Goal: Task Accomplishment & Management: Use online tool/utility

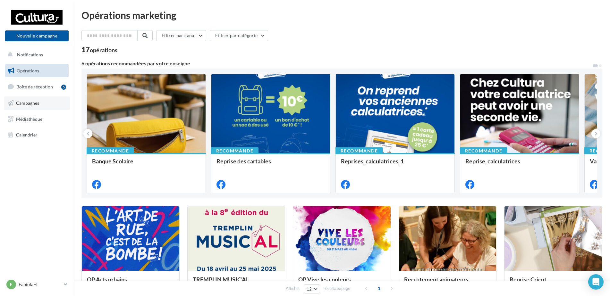
click at [30, 104] on span "Campagnes" at bounding box center [27, 102] width 23 height 5
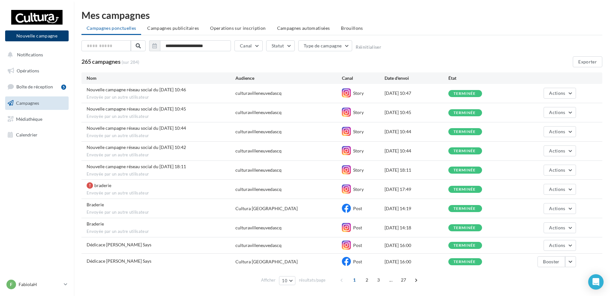
click at [42, 33] on button "Nouvelle campagne" at bounding box center [36, 35] width 63 height 11
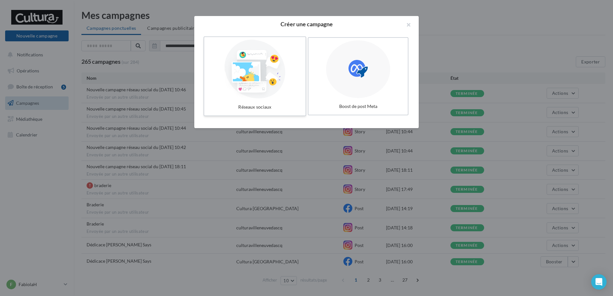
click at [248, 53] on div at bounding box center [255, 69] width 96 height 59
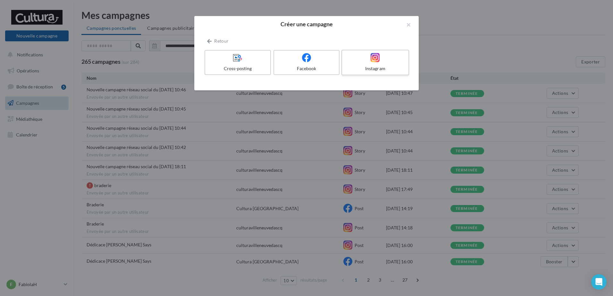
click at [379, 69] on div "Instagram" at bounding box center [375, 68] width 61 height 6
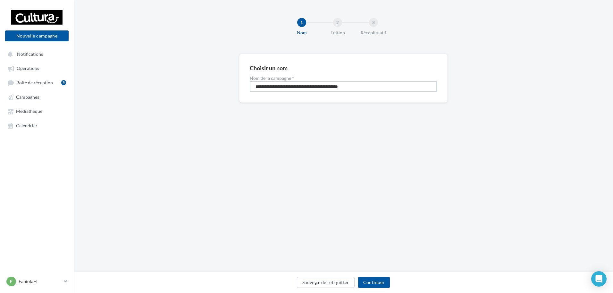
click at [312, 84] on input "**********" at bounding box center [343, 86] width 187 height 11
type input "**********"
click at [382, 285] on button "Continuer" at bounding box center [374, 282] width 32 height 11
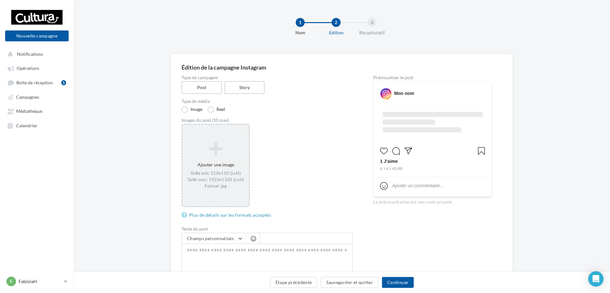
click at [239, 150] on icon at bounding box center [215, 148] width 61 height 15
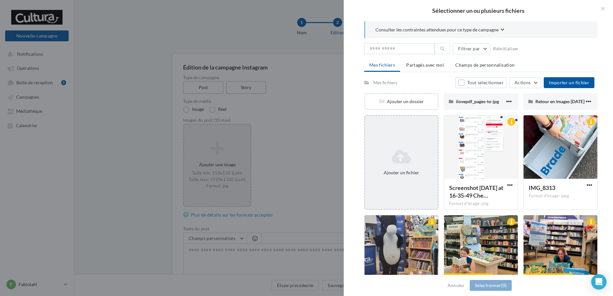
click at [421, 146] on div "Ajouter un fichier" at bounding box center [401, 162] width 74 height 95
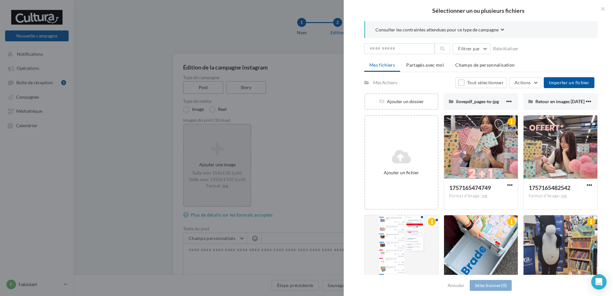
click at [106, 124] on div at bounding box center [306, 148] width 613 height 296
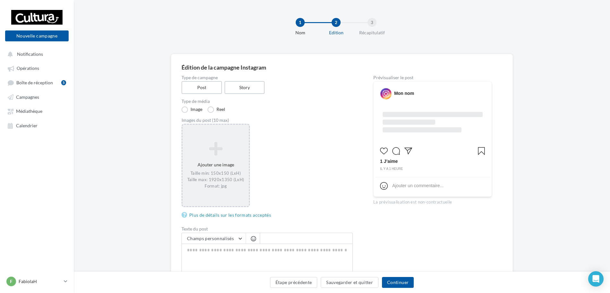
click at [264, 120] on div "Images du post (10 max)" at bounding box center [266, 120] width 171 height 4
click at [254, 80] on div "Type de campagne Post Story" at bounding box center [266, 84] width 171 height 19
click at [253, 88] on label "Story" at bounding box center [244, 87] width 41 height 13
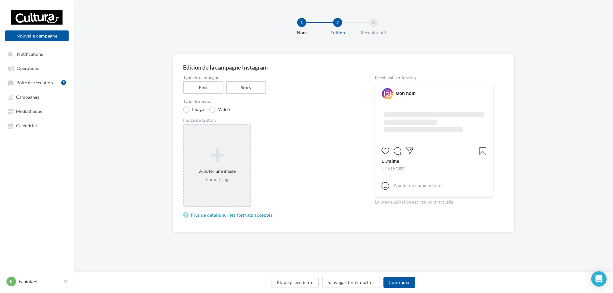
click at [230, 181] on div "Format: jpg" at bounding box center [217, 180] width 61 height 6
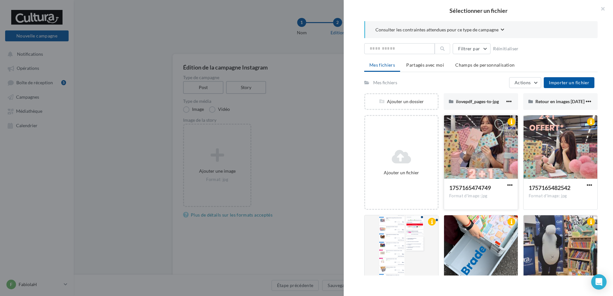
click at [504, 154] on div at bounding box center [481, 147] width 74 height 64
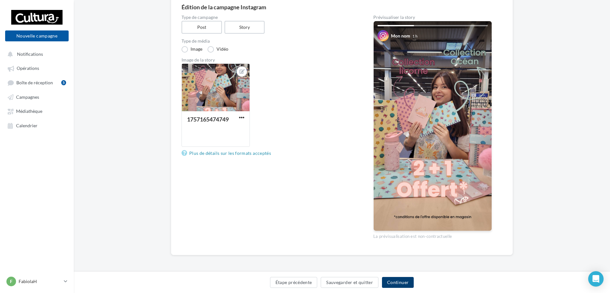
click at [402, 283] on button "Continuer" at bounding box center [398, 282] width 32 height 11
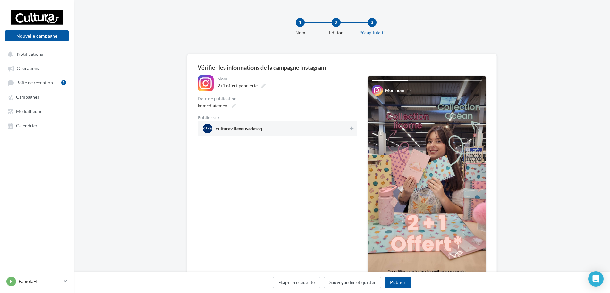
click at [347, 130] on span "culturavilleneuvedascq" at bounding box center [276, 129] width 146 height 10
click at [233, 108] on icon at bounding box center [234, 106] width 4 height 4
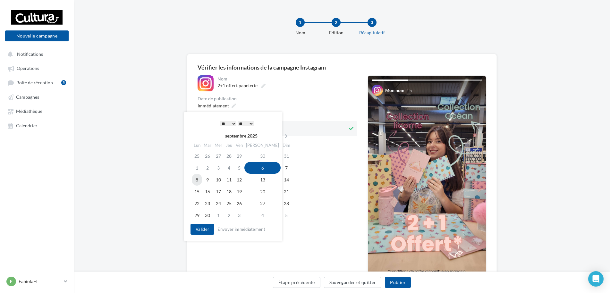
click at [200, 181] on td "8" at bounding box center [197, 180] width 10 height 12
click at [230, 125] on select "* * * * * * * * * * ** ** ** ** ** ** ** ** ** ** ** ** ** **" at bounding box center [228, 123] width 16 height 5
click at [207, 228] on button "Valider" at bounding box center [202, 229] width 24 height 11
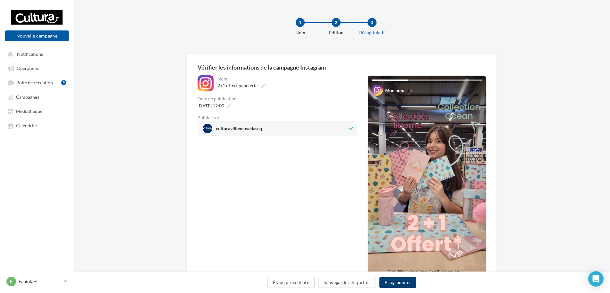
click at [393, 282] on button "Programmer" at bounding box center [397, 282] width 37 height 11
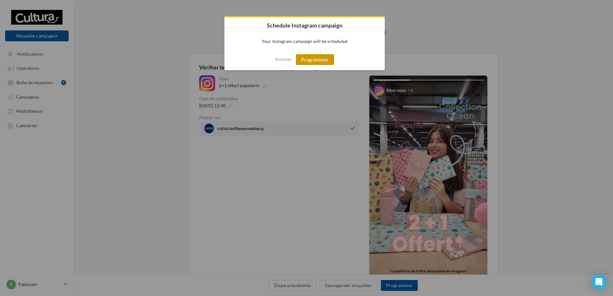
click at [312, 61] on button "Programmer" at bounding box center [315, 59] width 38 height 11
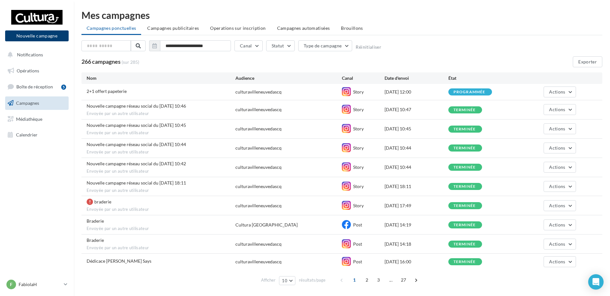
click at [37, 37] on button "Nouvelle campagne" at bounding box center [36, 35] width 63 height 11
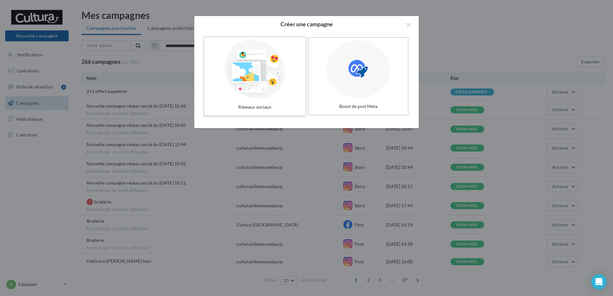
click at [271, 90] on div at bounding box center [255, 69] width 96 height 59
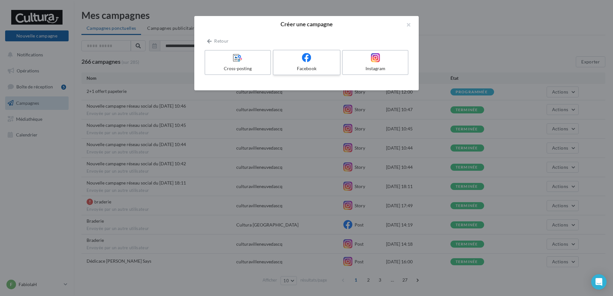
click at [305, 60] on icon at bounding box center [306, 57] width 9 height 9
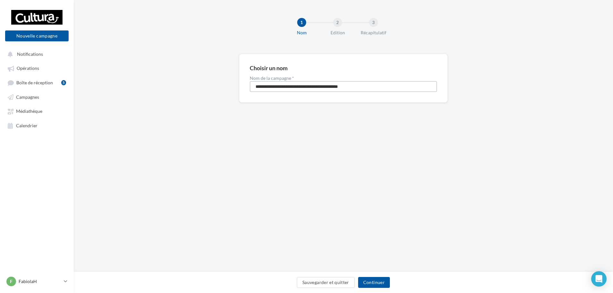
click at [305, 85] on input "**********" at bounding box center [343, 86] width 187 height 11
click at [306, 85] on input "**********" at bounding box center [343, 86] width 187 height 11
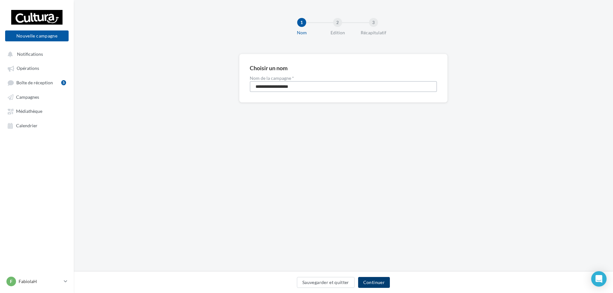
type input "**********"
click at [379, 279] on button "Continuer" at bounding box center [374, 282] width 32 height 11
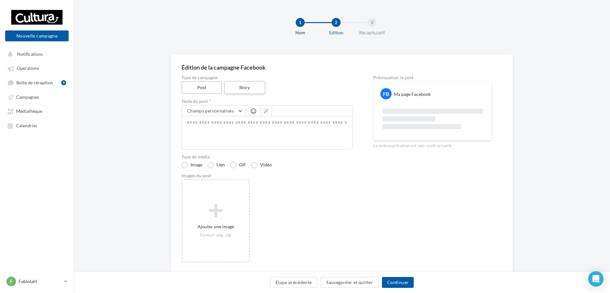
click at [256, 85] on label "Story" at bounding box center [244, 87] width 41 height 13
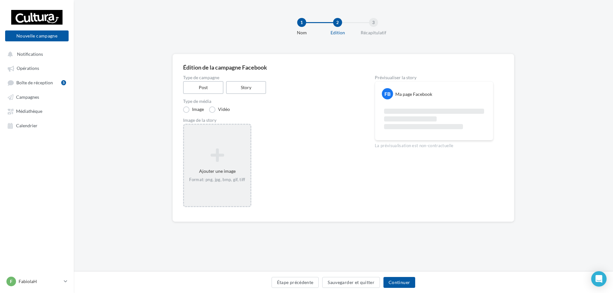
click at [230, 151] on icon at bounding box center [217, 154] width 61 height 15
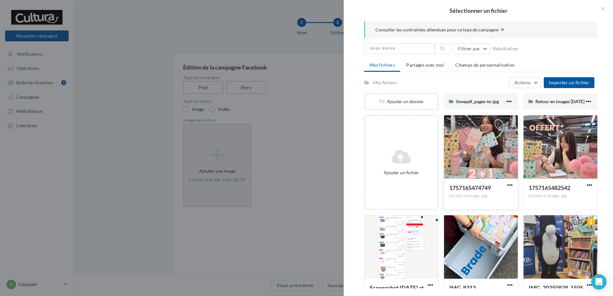
click at [480, 149] on div at bounding box center [481, 147] width 74 height 64
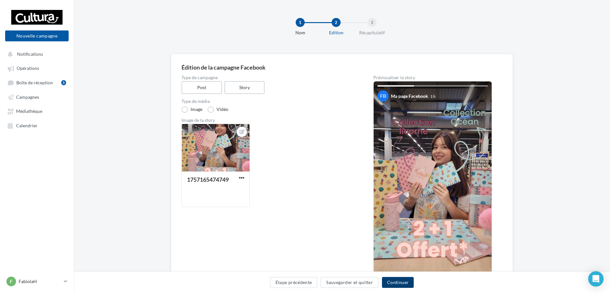
click at [402, 283] on button "Continuer" at bounding box center [398, 282] width 32 height 11
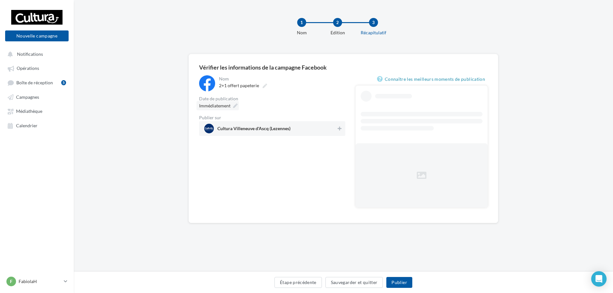
click at [232, 105] on div "Immédiatement" at bounding box center [218, 105] width 42 height 9
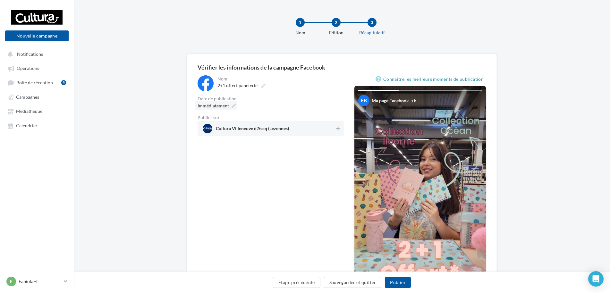
click at [232, 105] on icon at bounding box center [234, 106] width 4 height 4
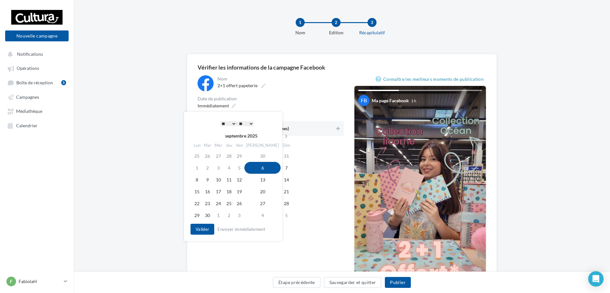
drag, startPoint x: 232, startPoint y: 122, endPoint x: 230, endPoint y: 126, distance: 3.7
click at [232, 122] on select "* * * * * * * * * * ** ** ** ** ** ** ** ** ** ** ** ** ** **" at bounding box center [228, 123] width 16 height 5
click at [195, 182] on td "8" at bounding box center [197, 180] width 10 height 12
click at [208, 232] on button "Valider" at bounding box center [202, 229] width 24 height 11
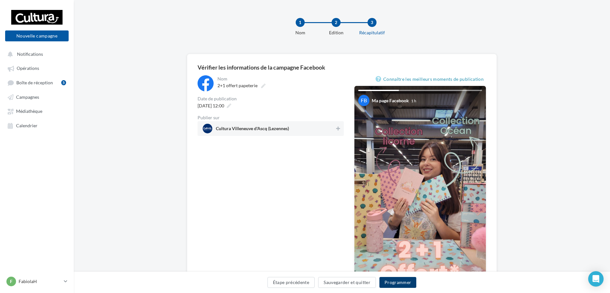
click at [405, 280] on button "Programmer" at bounding box center [397, 282] width 37 height 11
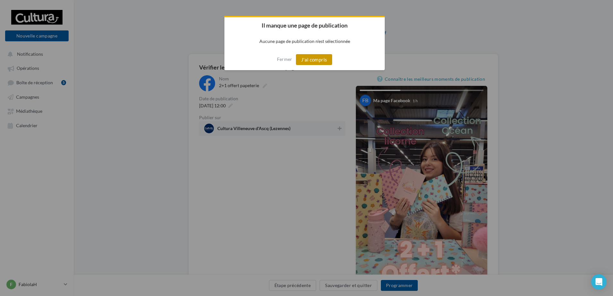
click at [313, 59] on button "J'ai compris" at bounding box center [314, 59] width 37 height 11
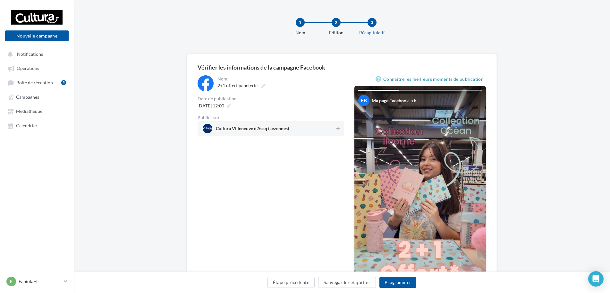
click at [92, 71] on div "**********" at bounding box center [342, 207] width 536 height 306
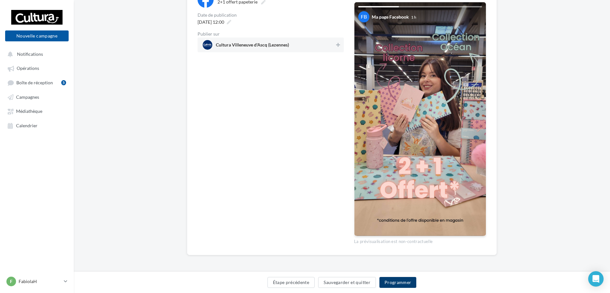
click at [406, 283] on button "Programmer" at bounding box center [397, 282] width 37 height 11
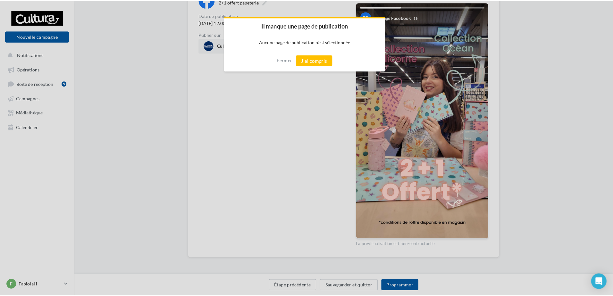
scroll to position [80, 0]
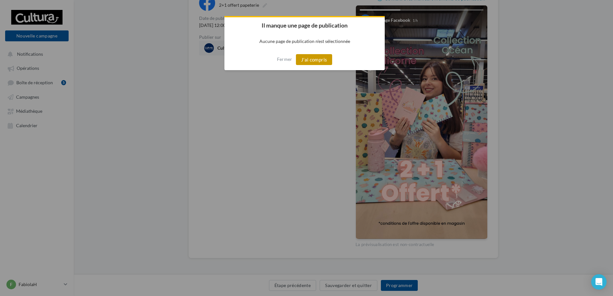
click at [325, 64] on button "J'ai compris" at bounding box center [314, 59] width 37 height 11
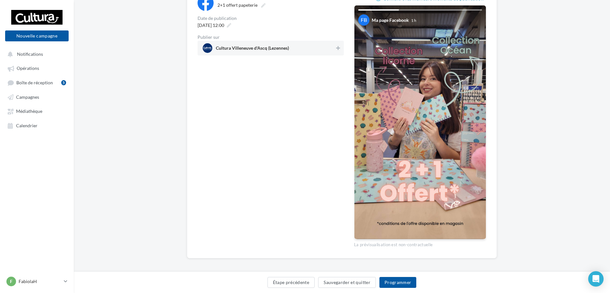
click at [323, 48] on span "Cultura Villeneuve d'Ascq (Lezennes)" at bounding box center [269, 48] width 132 height 10
click at [395, 286] on button "Programmer" at bounding box center [397, 282] width 37 height 11
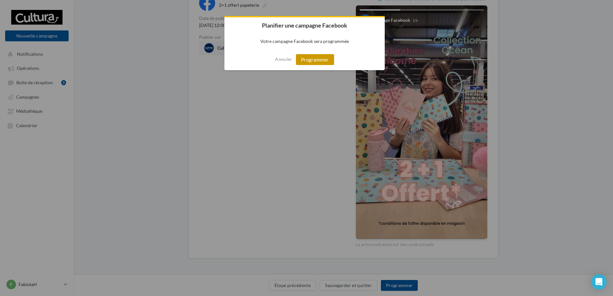
click at [324, 60] on button "Programmer" at bounding box center [315, 59] width 38 height 11
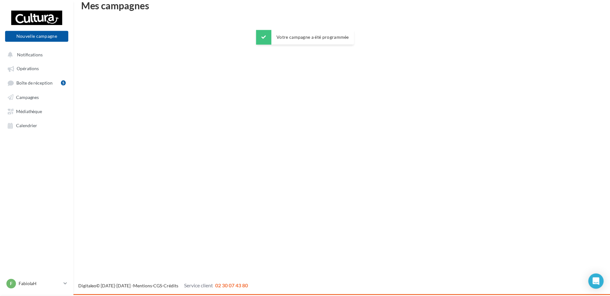
scroll to position [10, 0]
